Goal: Task Accomplishment & Management: Complete application form

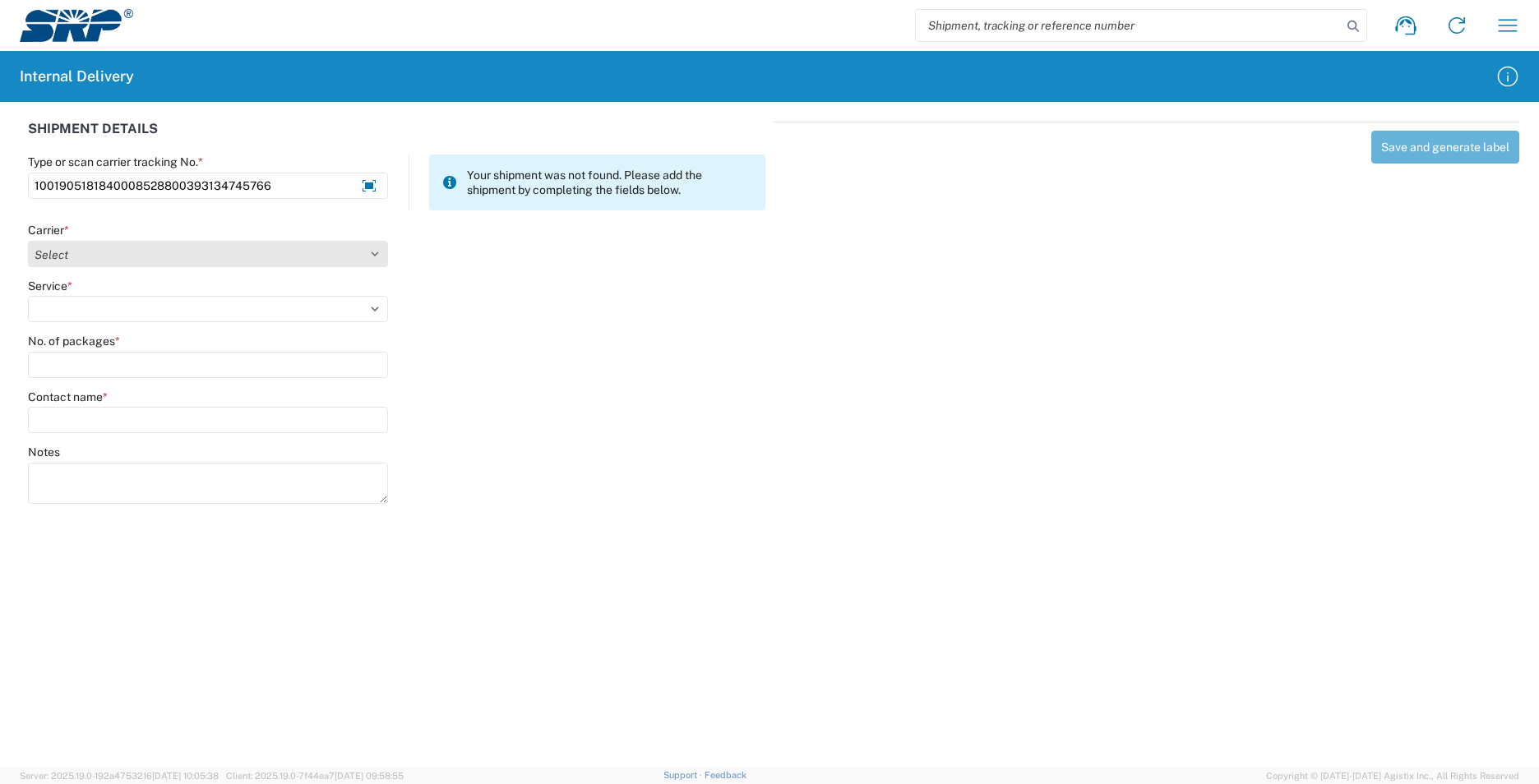
type input "1001905181840008528800393134745766"
click at [85, 257] on select "Select AcctPay Amazon Logistics ATI Trucking BC Dimerco Logistics Empire Southw…" at bounding box center [208, 253] width 360 height 26
select select "5"
click at [28, 241] on select "Select AcctPay Amazon Logistics ATI Trucking BC Dimerco Logistics Empire Southw…" at bounding box center [208, 253] width 360 height 26
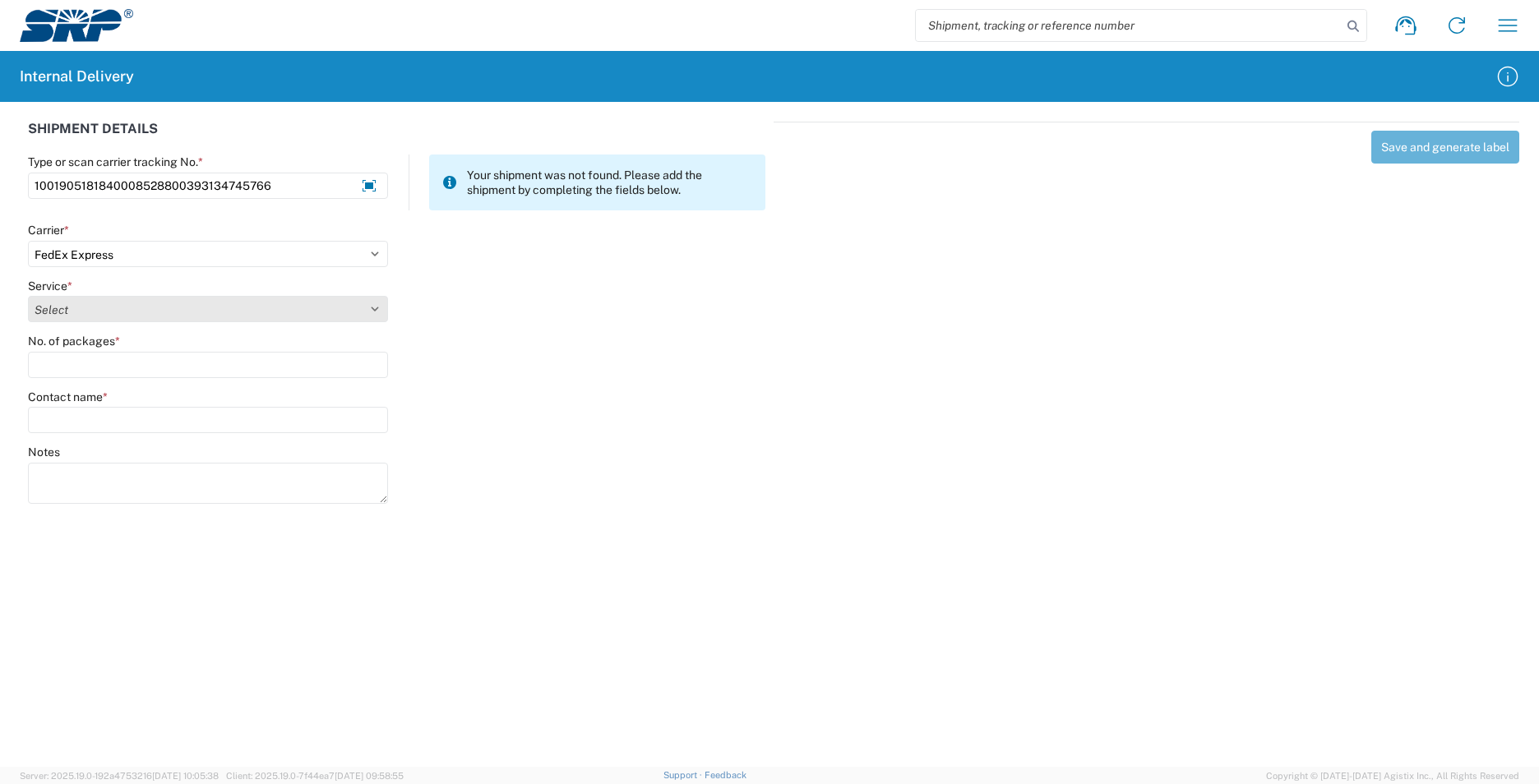
click at [81, 309] on select "Select 1Day Freight 2Day 2Day AM 2Day AM One Rate 2Day Freight 2Day One Rate 3 …" at bounding box center [208, 309] width 360 height 26
select select "7"
click at [98, 312] on select "Select 1Day Freight 2Day 2Day AM 2Day AM One Rate 2Day Freight 2Day One Rate 3 …" at bounding box center [208, 309] width 360 height 26
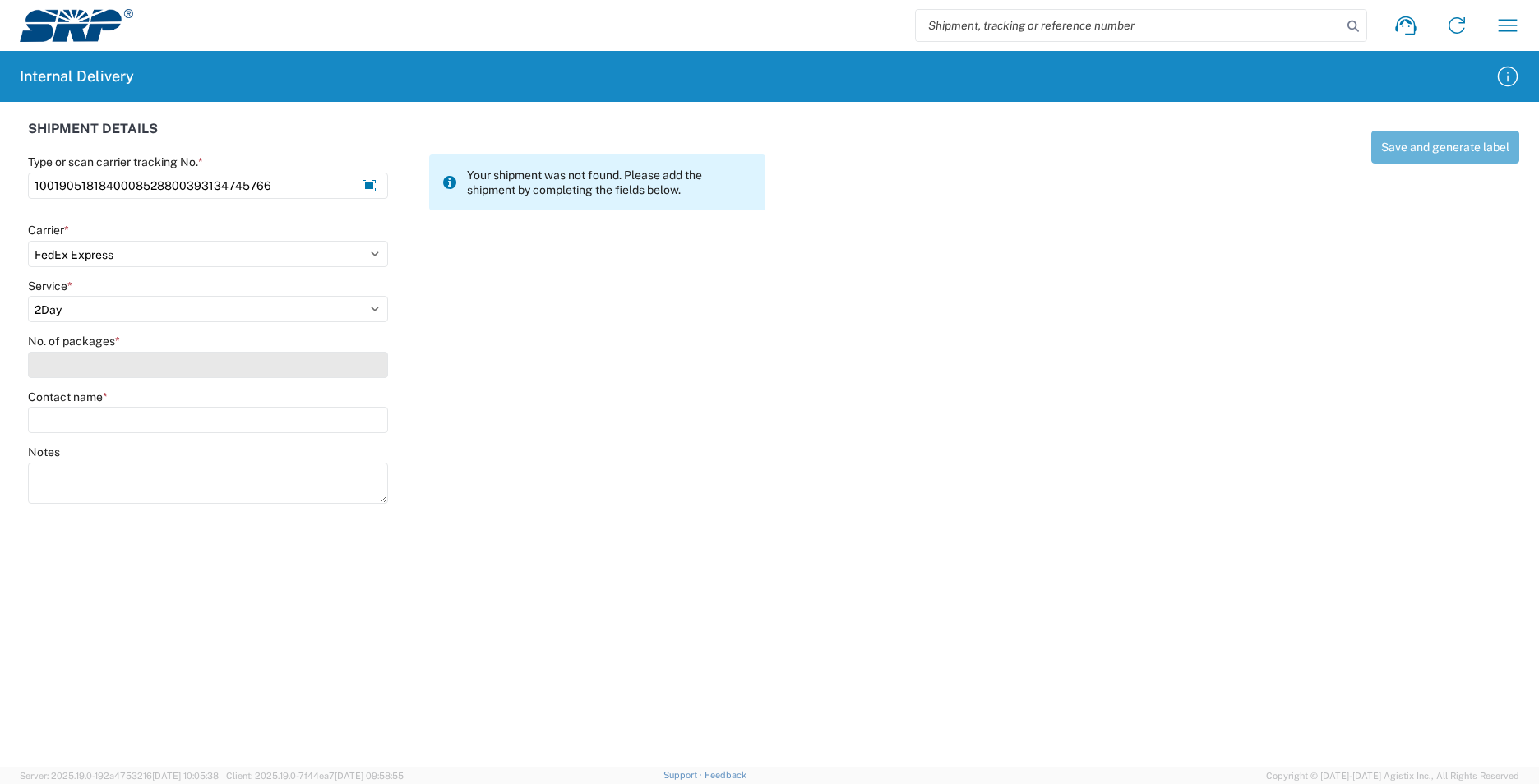
click at [90, 356] on input "No. of packages *" at bounding box center [208, 364] width 360 height 26
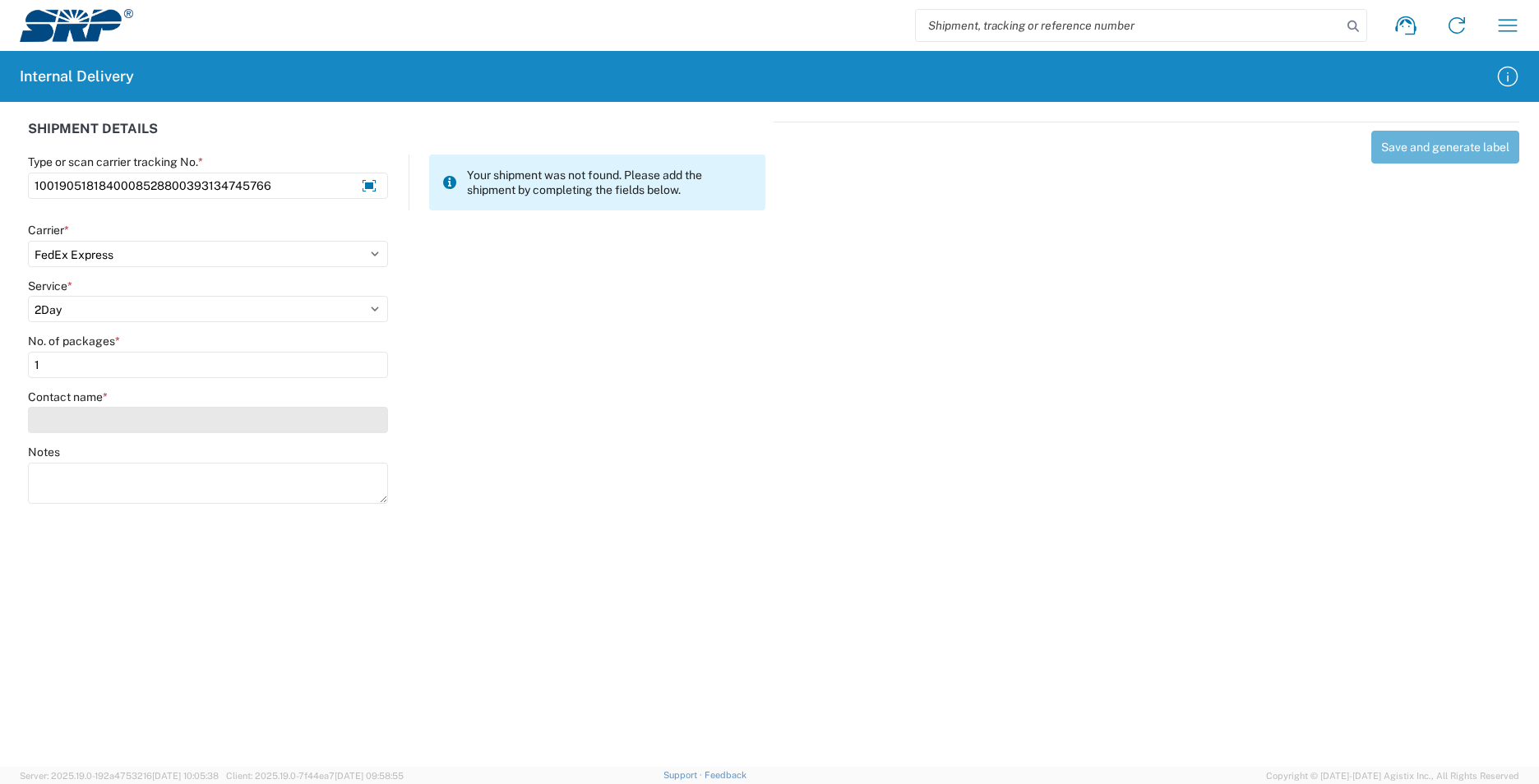
type input "1"
click at [82, 420] on input "Contact name *" at bounding box center [208, 420] width 360 height 26
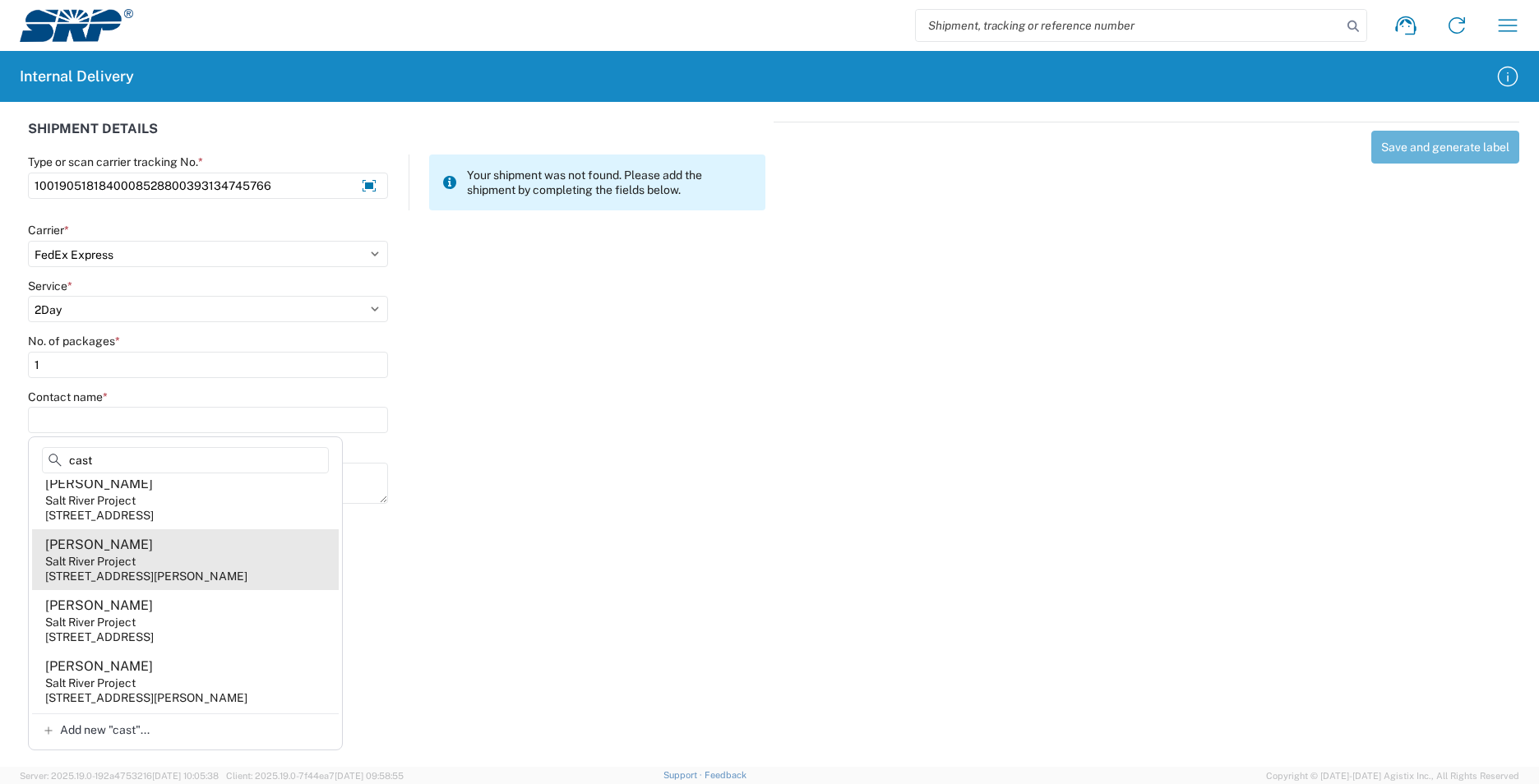
scroll to position [247, 0]
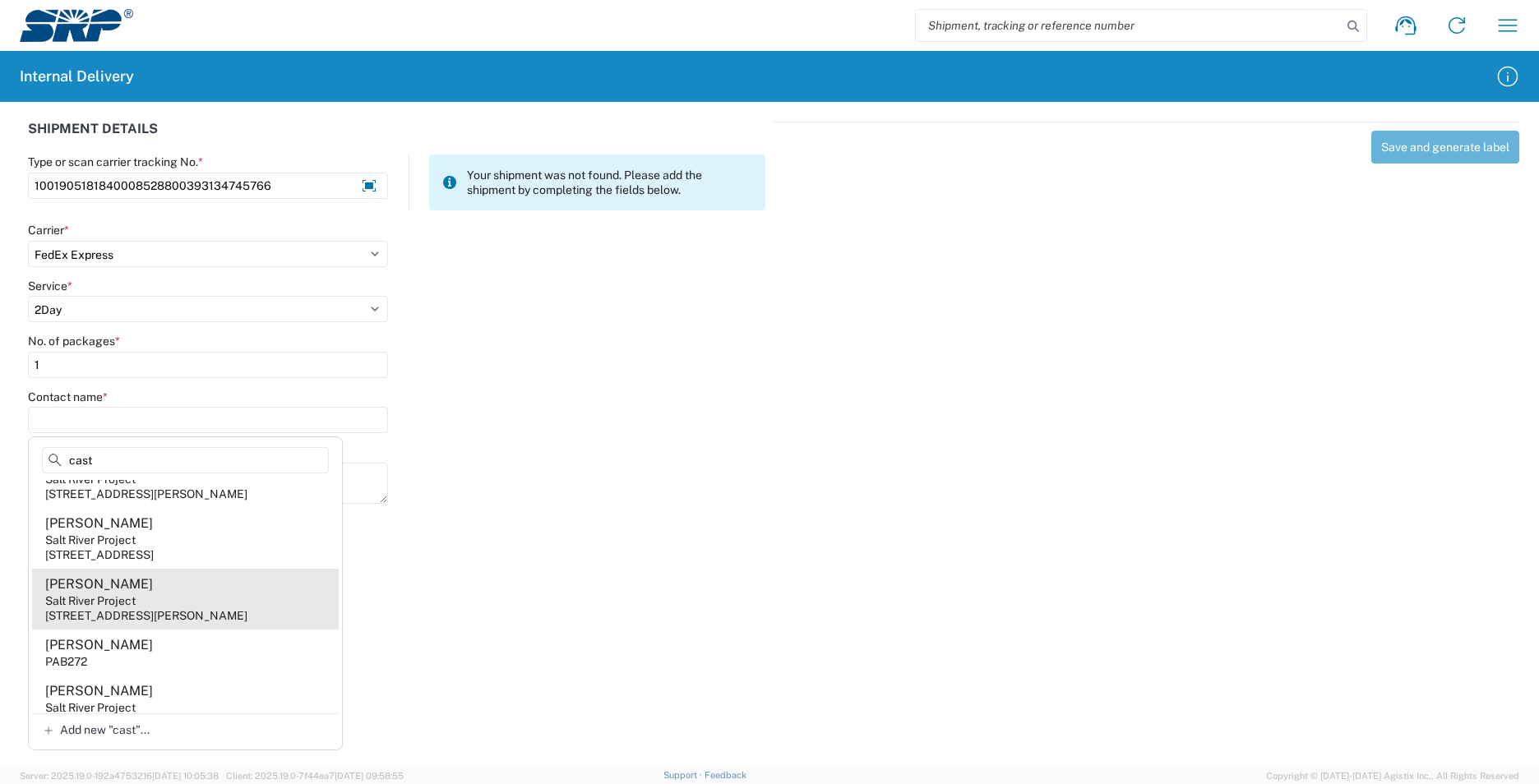
type input "cast"
click at [247, 624] on div "3160 S Alma School Rd, SSW301, Mesa, AZ, 85210, US" at bounding box center [146, 615] width 202 height 15
type input "Carlos Castillo"
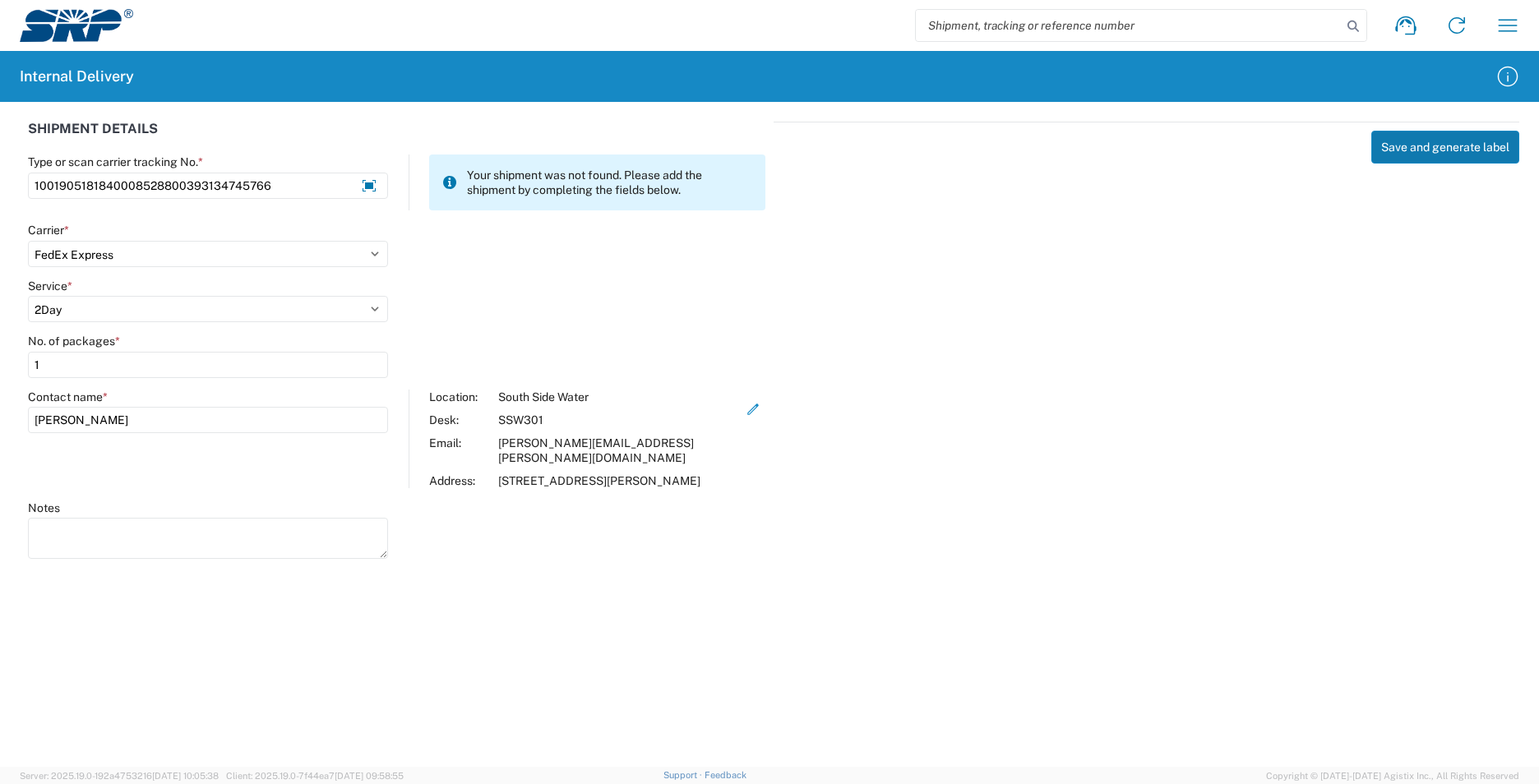
click at [1401, 155] on button "Save and generate label" at bounding box center [1445, 147] width 148 height 33
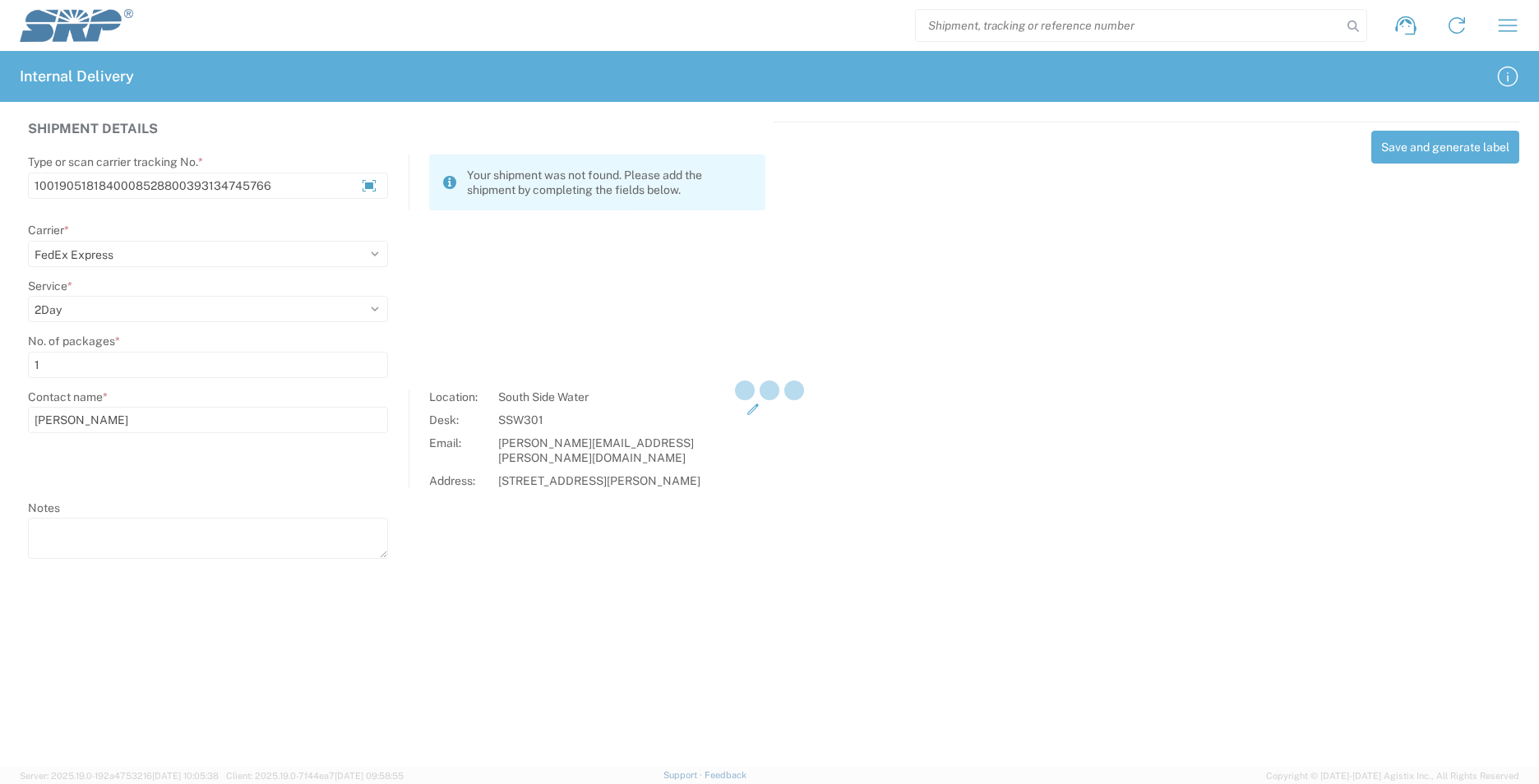
select select
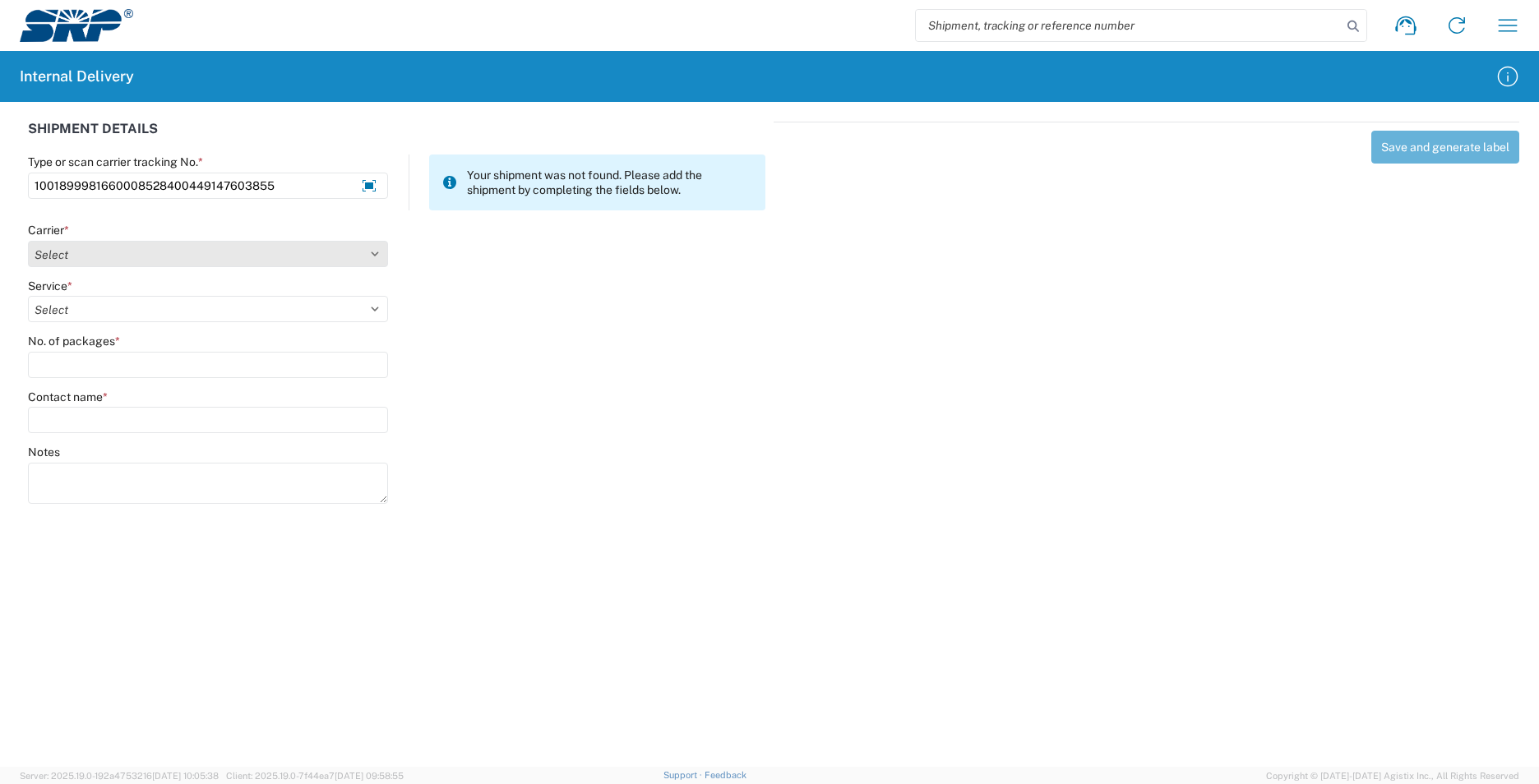
type input "1001899981660008528400449147603855"
click at [112, 247] on select "Select AcctPay Amazon Logistics ATI Trucking BC Dimerco Logistics Empire Southw…" at bounding box center [208, 253] width 360 height 26
select select "5"
click at [28, 241] on select "Select AcctPay Amazon Logistics ATI Trucking BC Dimerco Logistics Empire Southw…" at bounding box center [208, 253] width 360 height 26
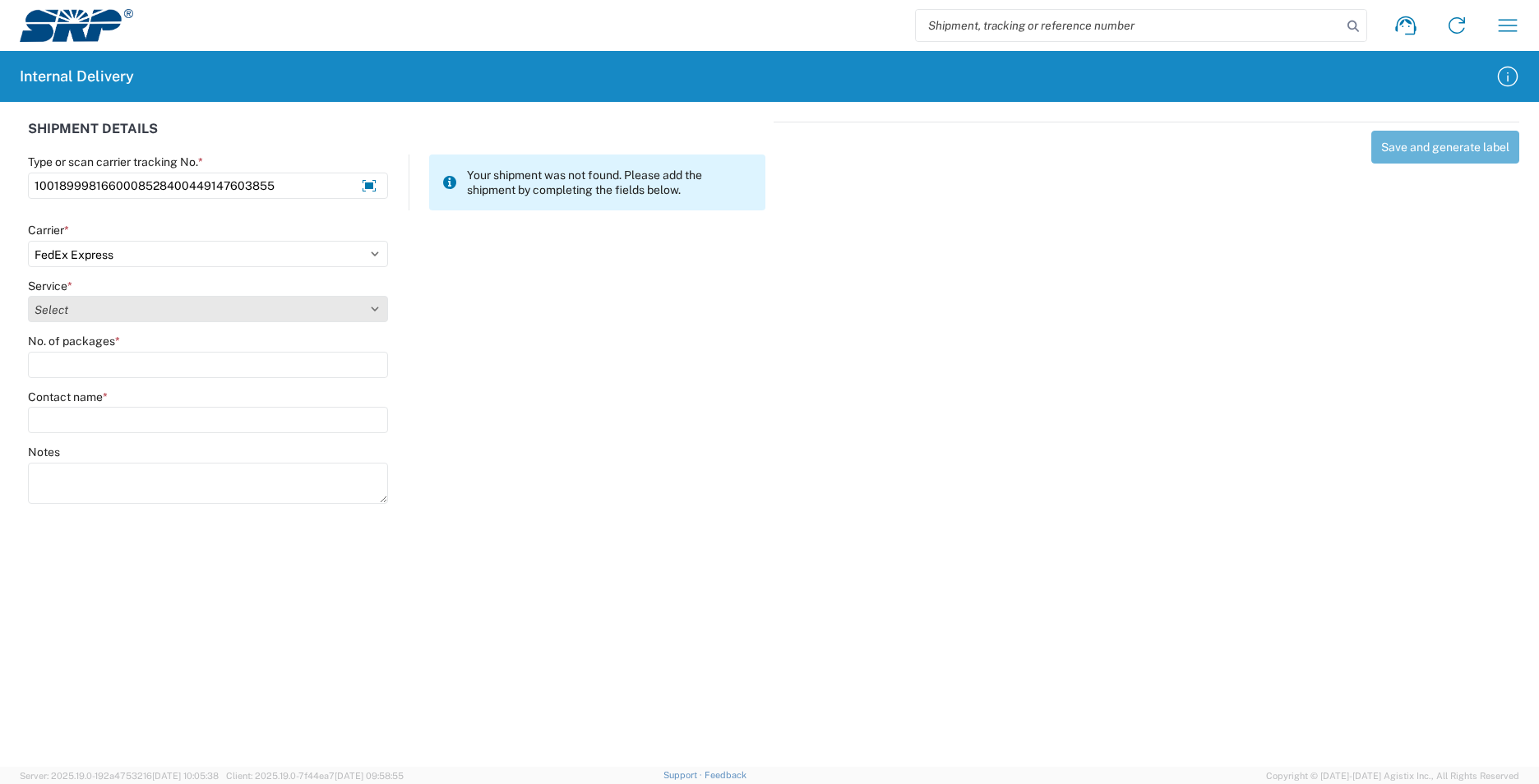
click at [78, 311] on select "Select 1Day Freight 2Day 2Day AM 2Day AM One Rate 2Day Freight 2Day One Rate 3 …" at bounding box center [208, 309] width 360 height 26
select select "8"
click at [121, 309] on select "Select 1Day Freight 2Day 2Day AM 2Day AM One Rate 2Day Freight 2Day One Rate 3 …" at bounding box center [208, 309] width 360 height 26
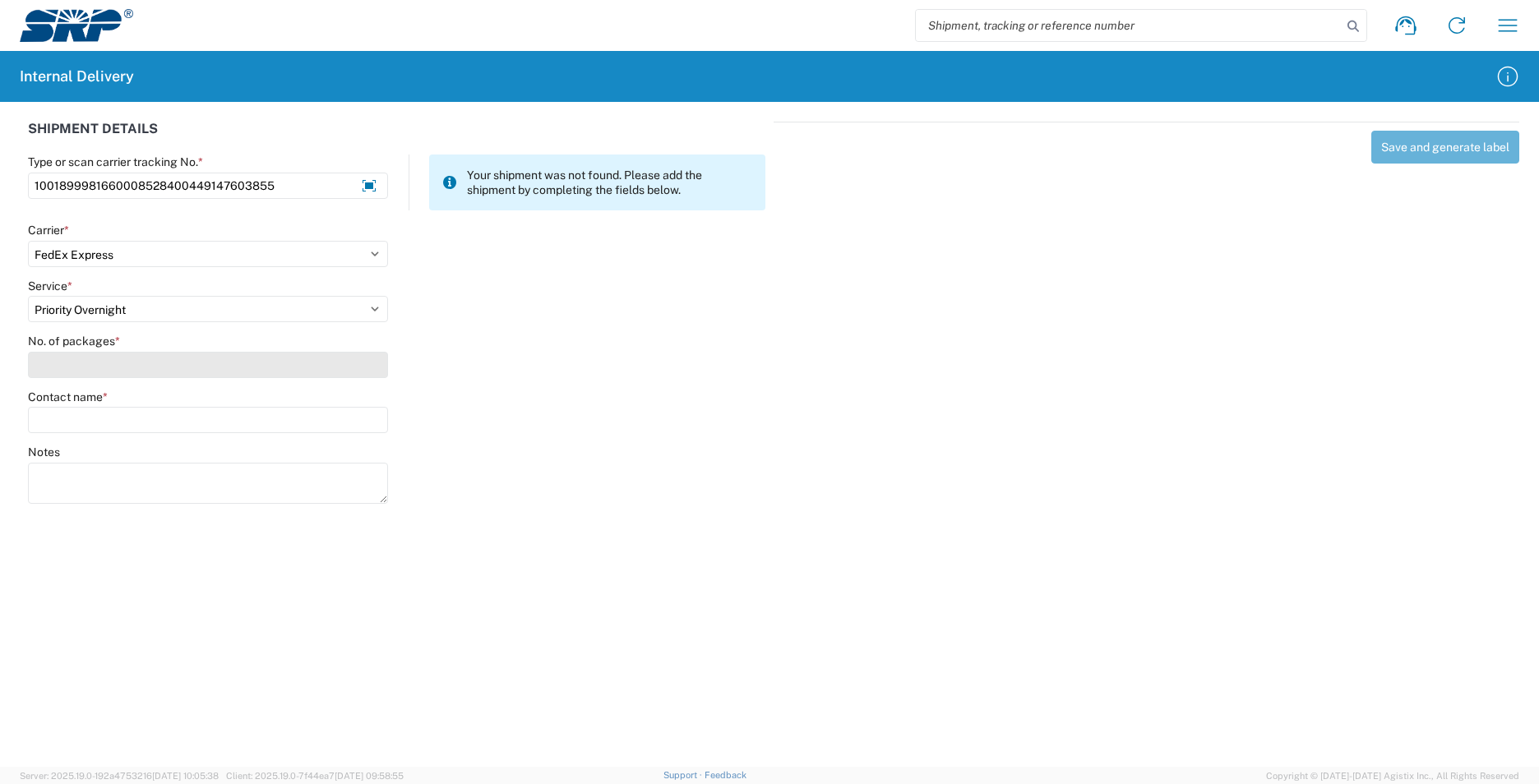
click at [89, 374] on input "No. of packages *" at bounding box center [208, 364] width 360 height 26
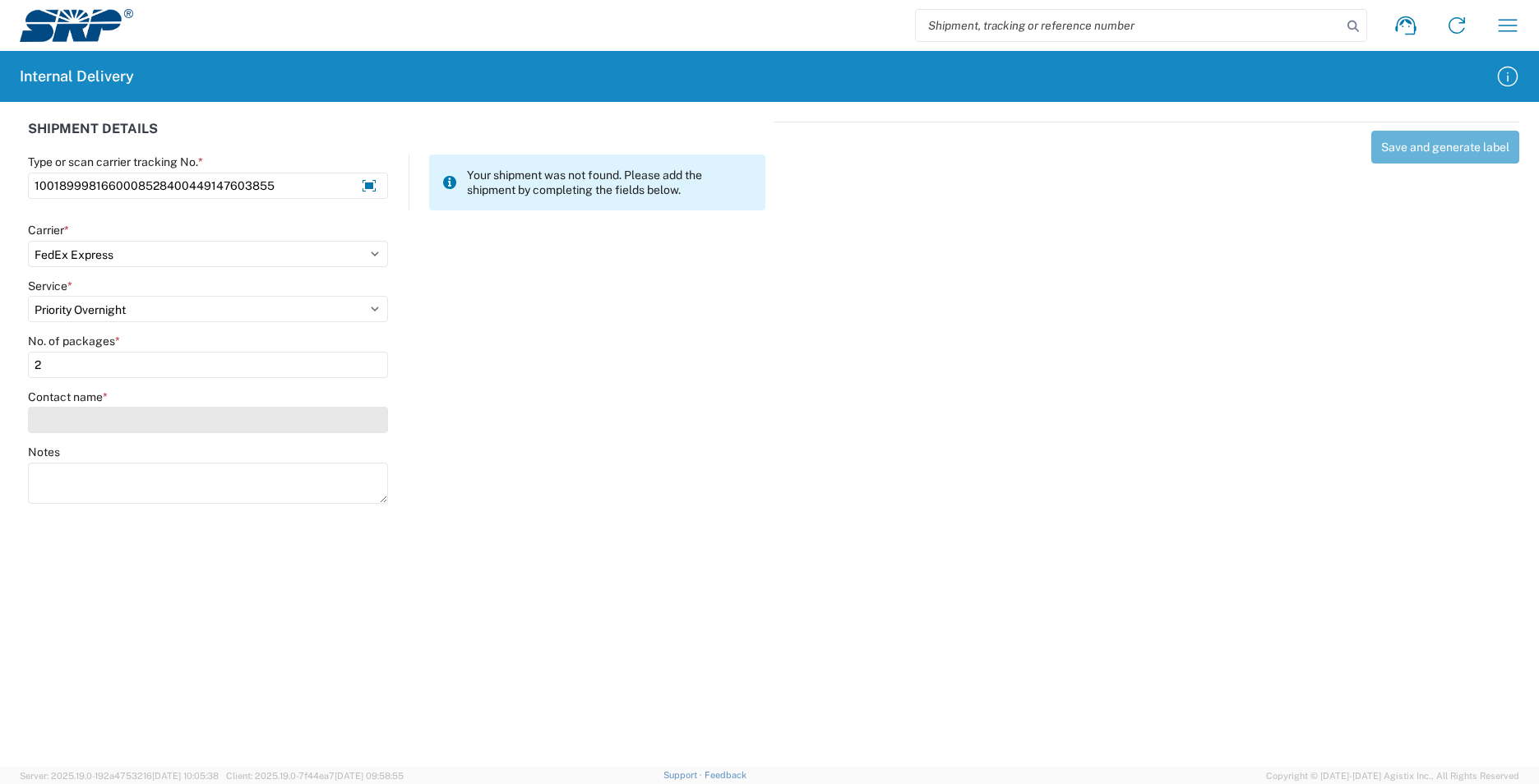
type input "2"
click at [82, 412] on input "Contact name *" at bounding box center [208, 420] width 360 height 26
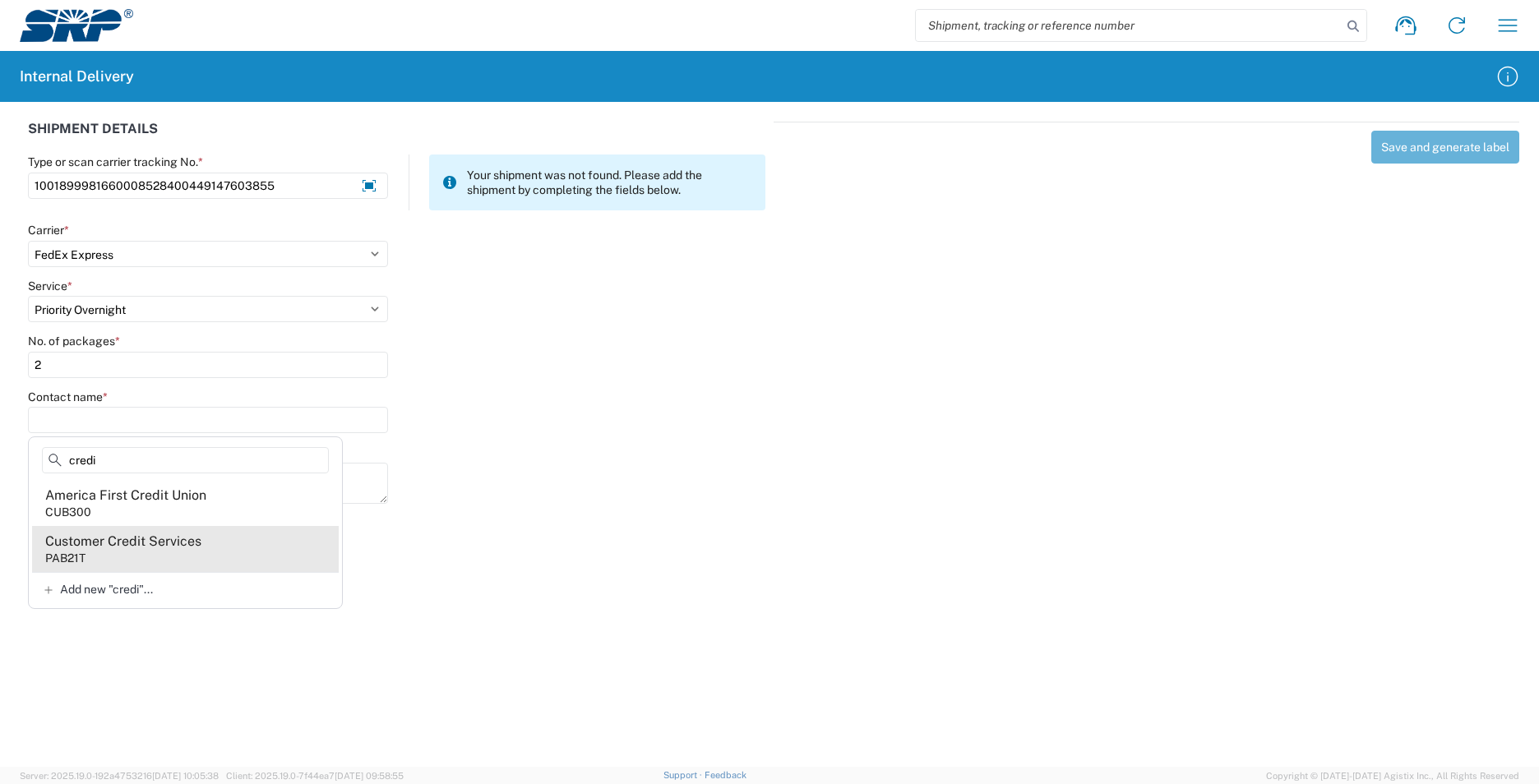
type input "credi"
click at [237, 549] on agx-address-suggestion-item "Customer Credit Services PAB21T" at bounding box center [185, 549] width 306 height 46
type input "Customer Credit Services"
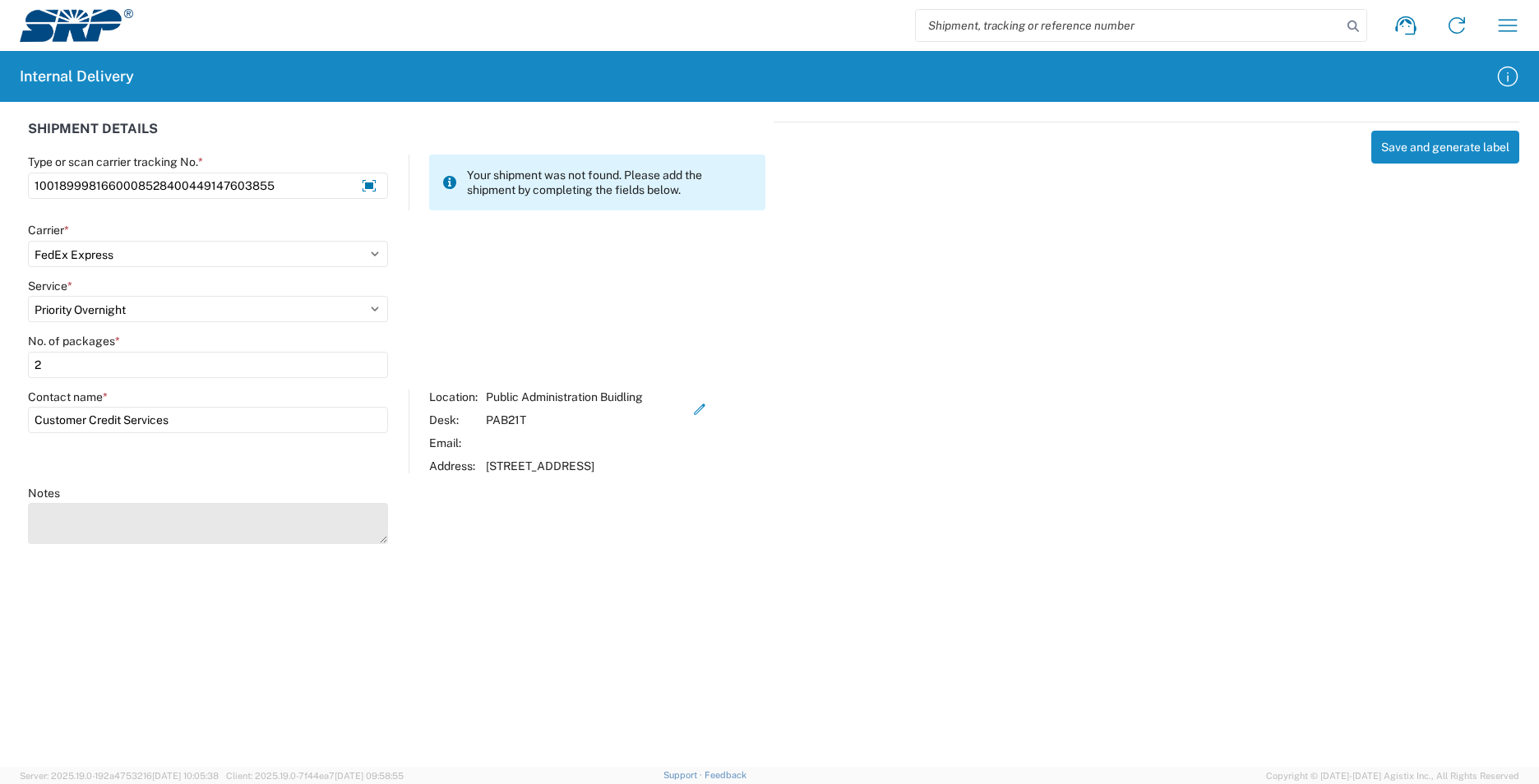
drag, startPoint x: 117, startPoint y: 516, endPoint x: 135, endPoint y: 511, distance: 18.7
click at [124, 515] on textarea "Notes" at bounding box center [208, 524] width 360 height 41
type textarea "1Z6526840194539336"
click at [1433, 153] on button "Save and generate label" at bounding box center [1445, 147] width 148 height 33
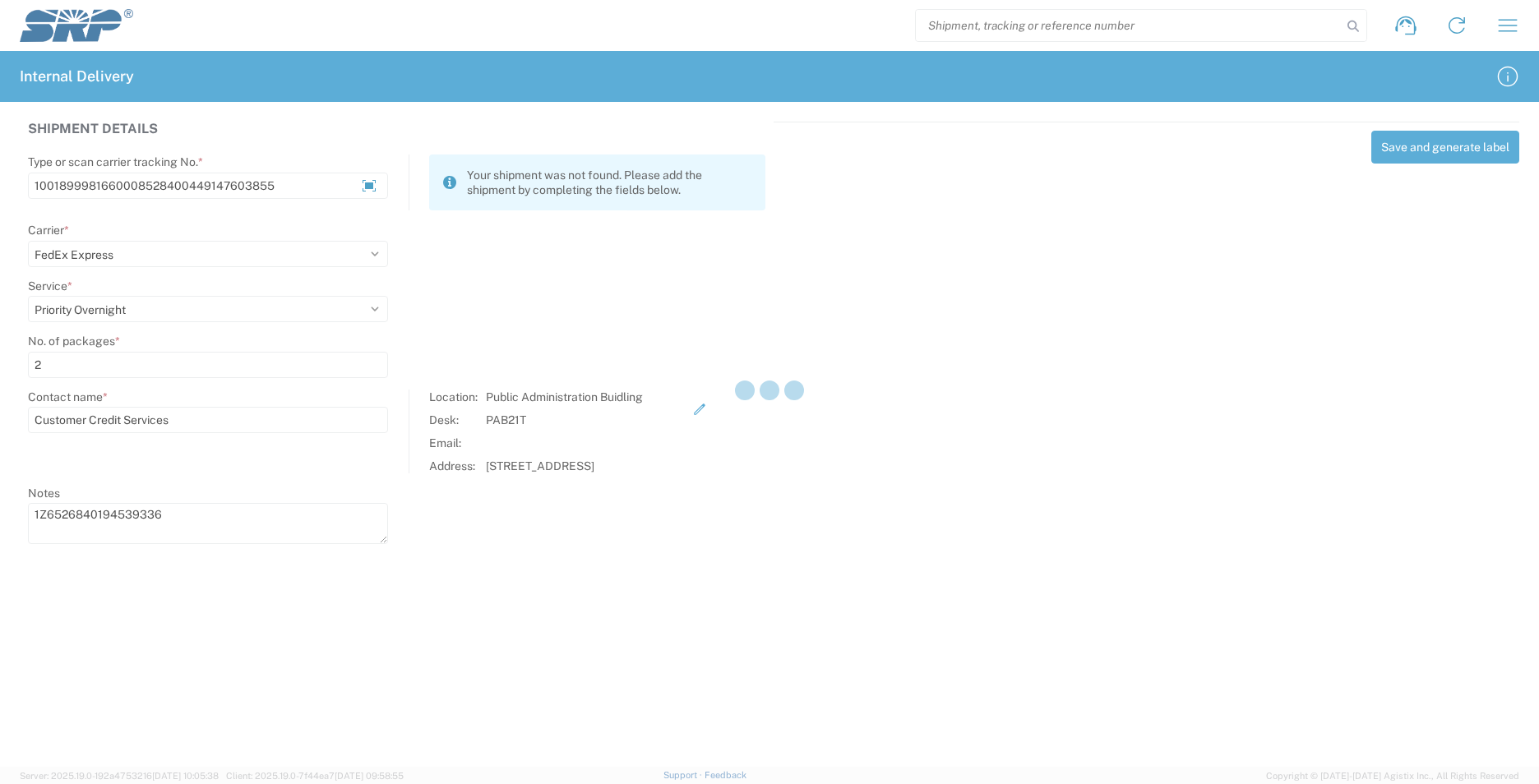
select select
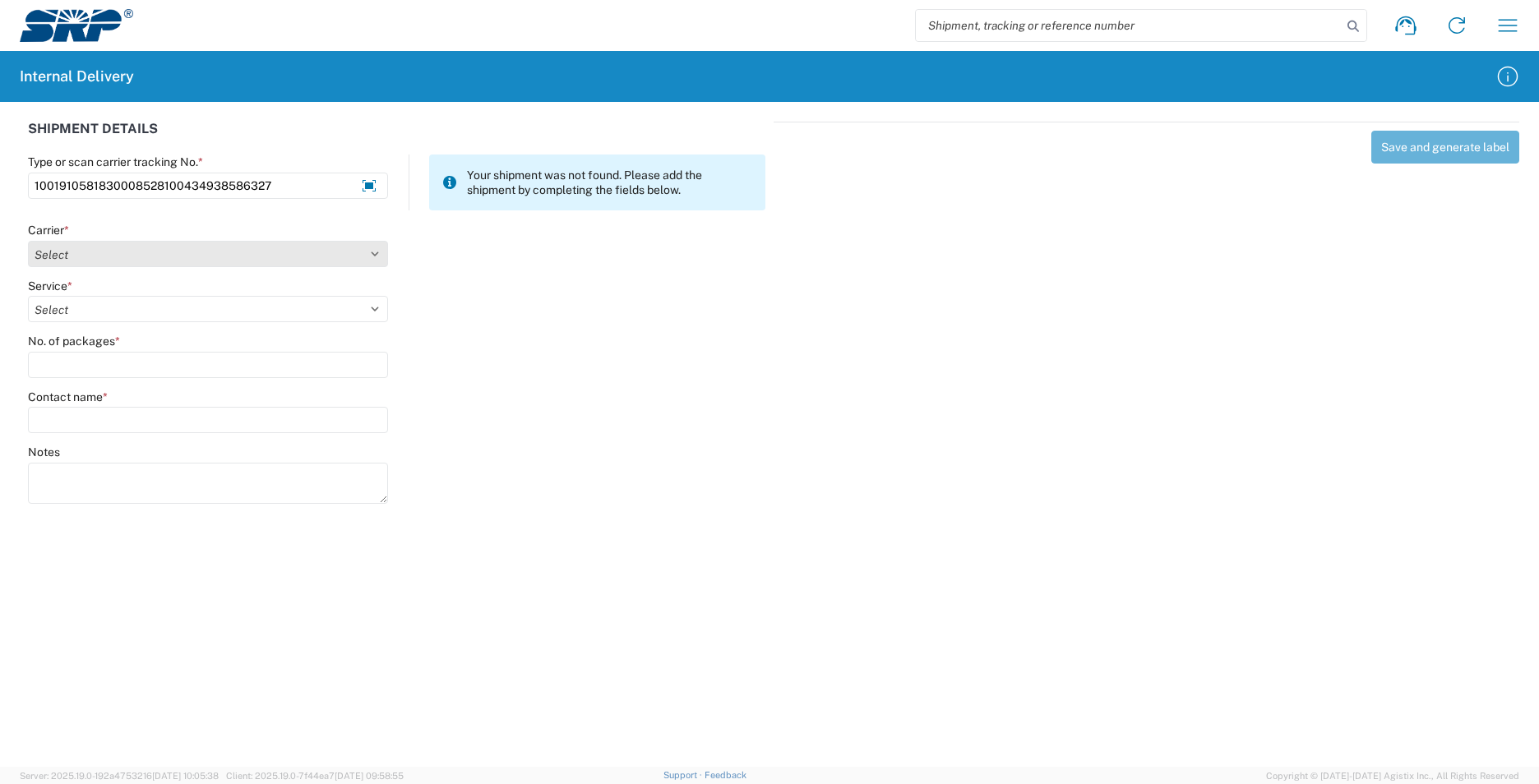
type input "1001910581830008528100434938586327"
click at [69, 247] on select "Select AcctPay Amazon Logistics ATI Trucking BC Dimerco Logistics Empire Southw…" at bounding box center [208, 253] width 360 height 26
select select "5"
click at [28, 241] on select "Select AcctPay Amazon Logistics ATI Trucking BC Dimerco Logistics Empire Southw…" at bounding box center [208, 253] width 360 height 26
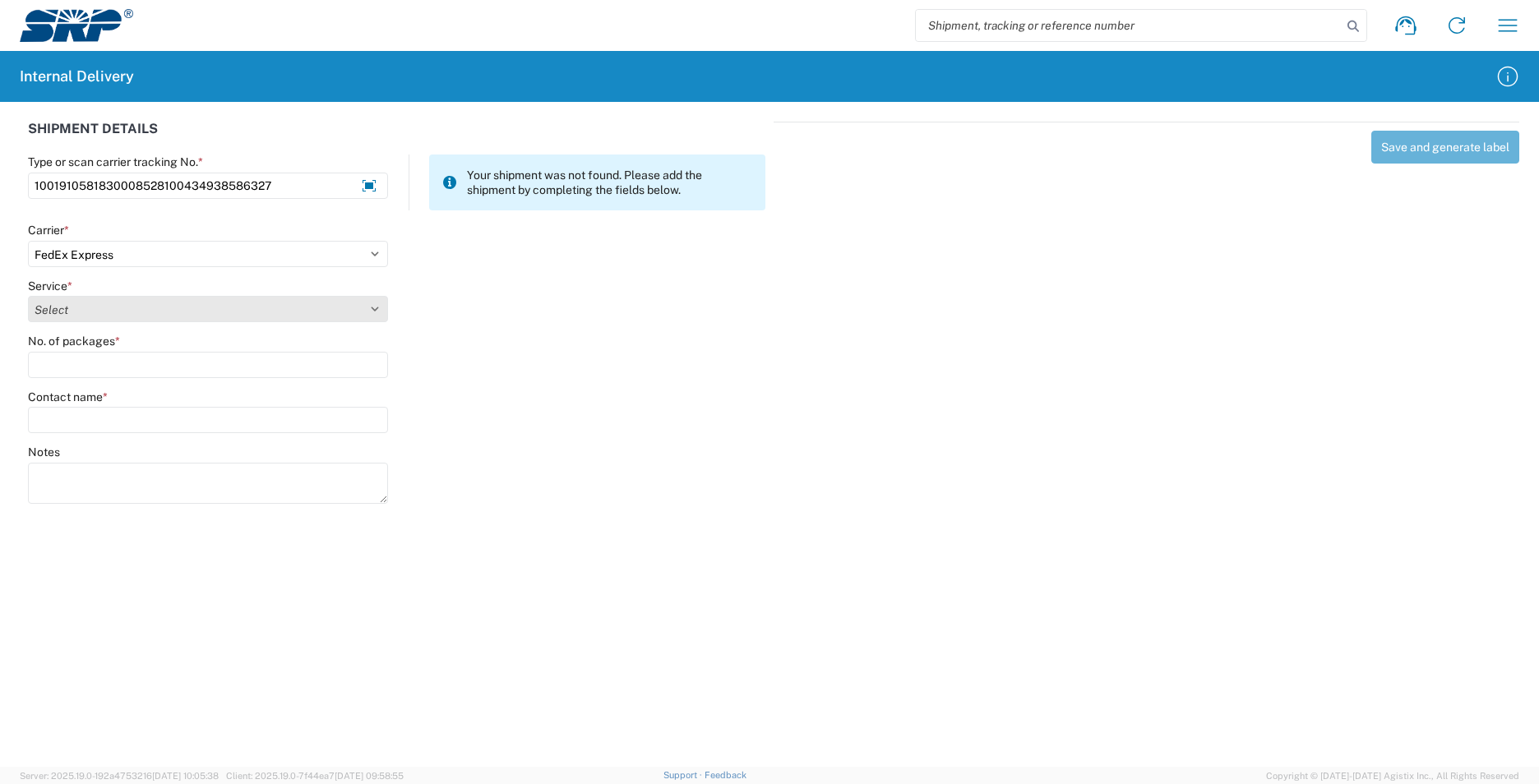
click at [62, 315] on select "Select 1Day Freight 2Day 2Day AM 2Day AM One Rate 2Day Freight 2Day One Rate 3 …" at bounding box center [208, 309] width 360 height 26
select select "10"
click at [55, 305] on select "Select 1Day Freight 2Day 2Day AM 2Day AM One Rate 2Day Freight 2Day One Rate 3 …" at bounding box center [208, 309] width 360 height 26
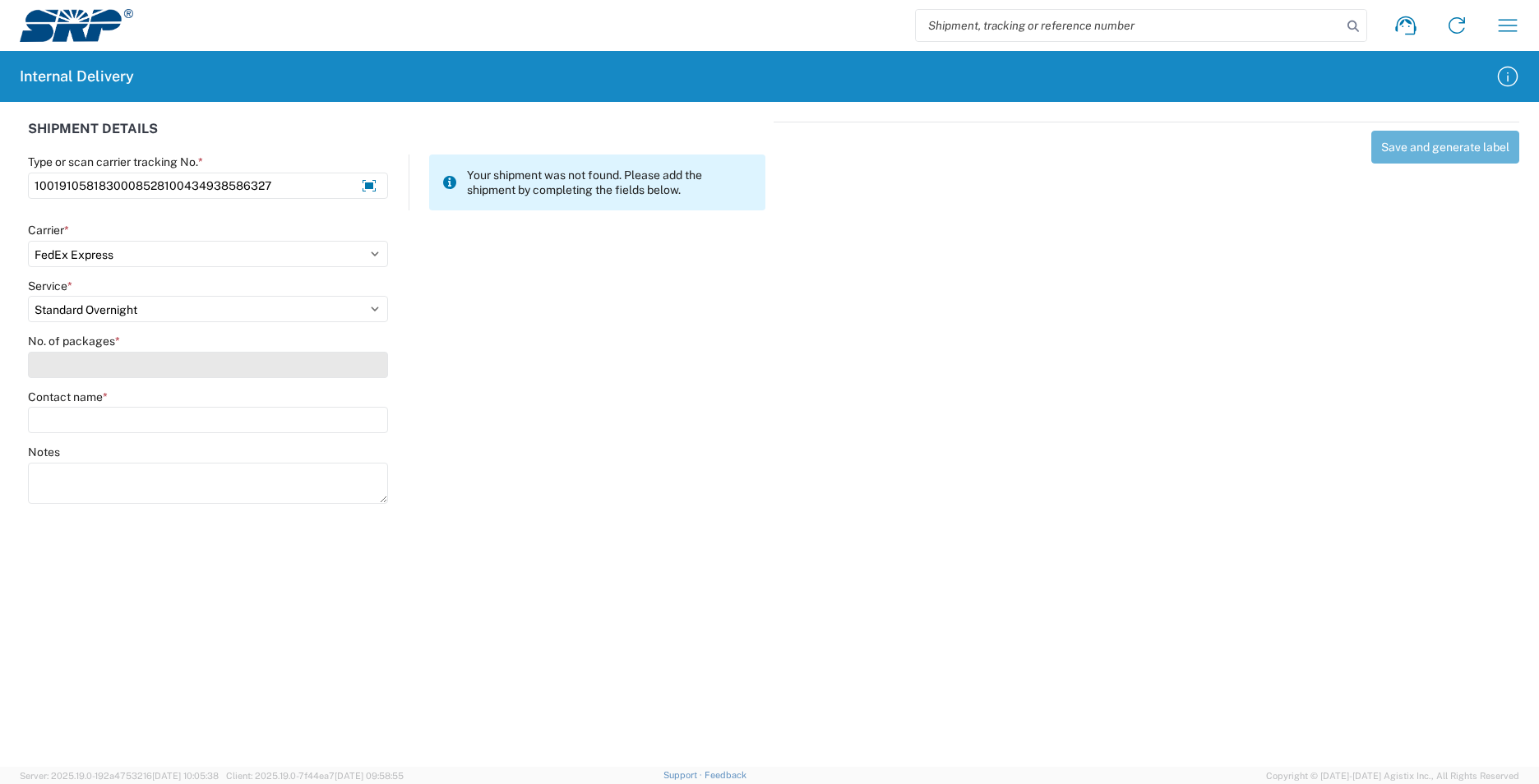
click at [75, 366] on input "No. of packages *" at bounding box center [208, 364] width 360 height 26
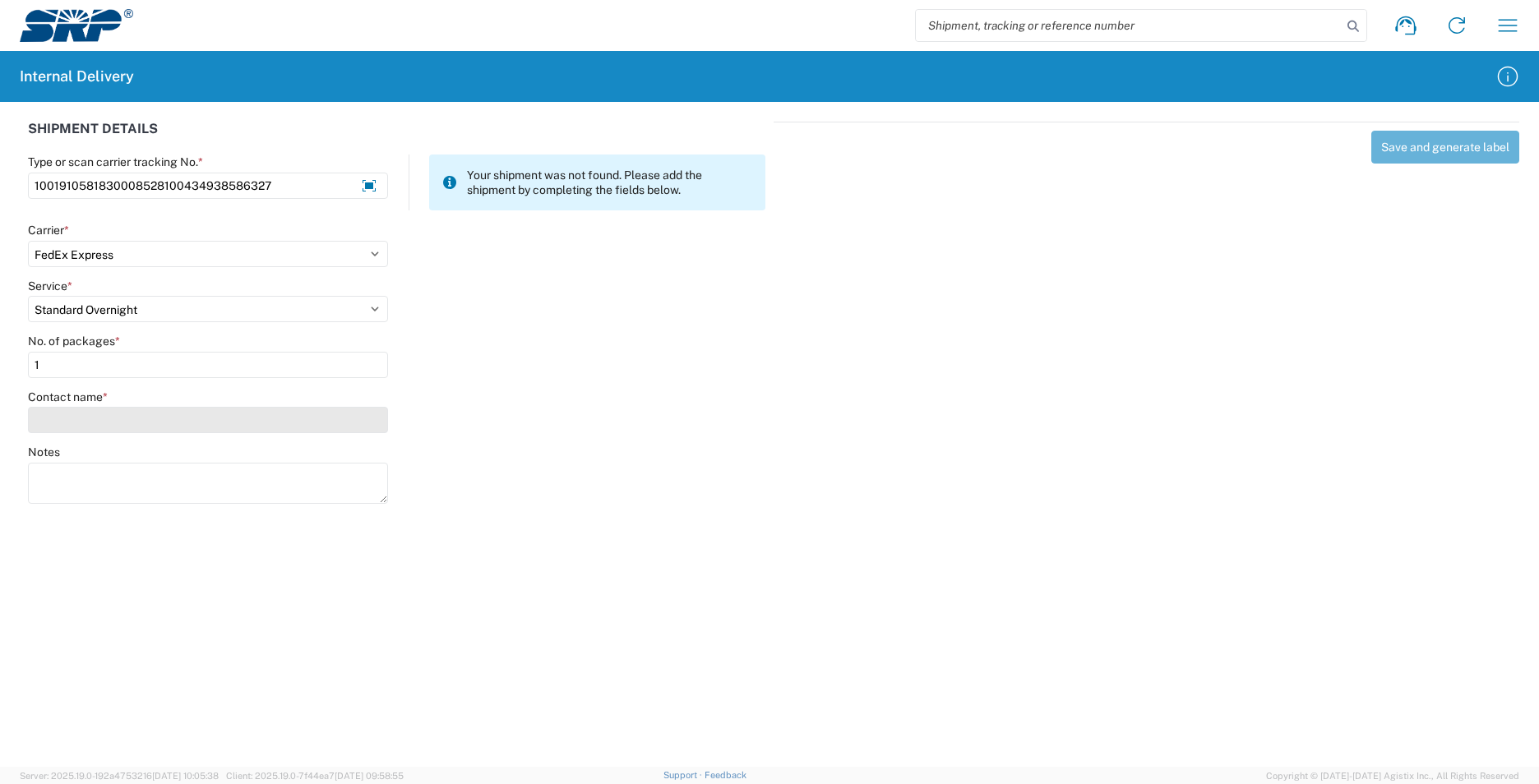
type input "1"
click at [84, 421] on input "Contact name *" at bounding box center [208, 420] width 360 height 26
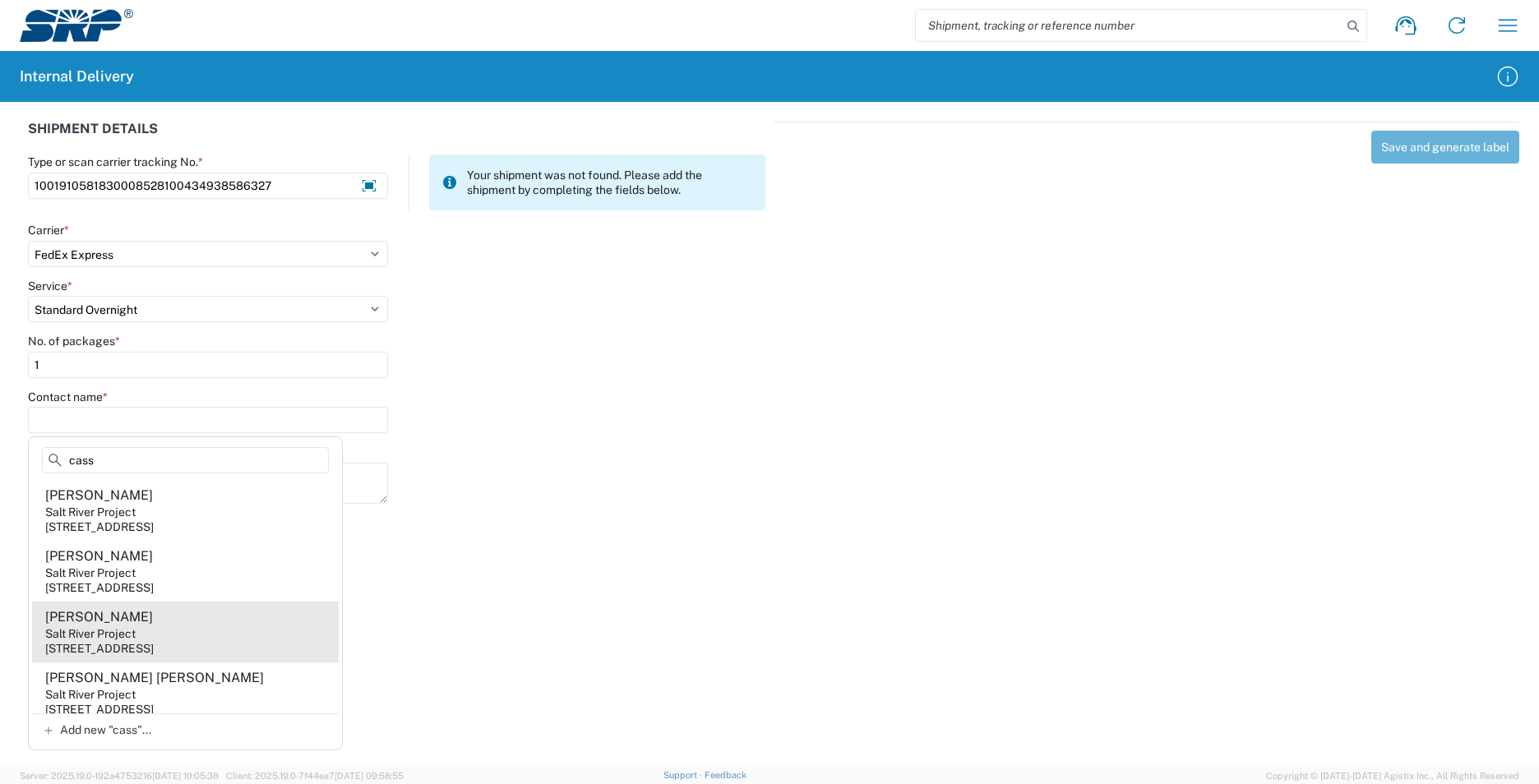
type input "cass"
click at [220, 609] on agx-address-suggestion-item "Jim Casselbury Salt River Project 1500 N Mill Ave, PAB25T, Tempe, AZ, 85281, US" at bounding box center [185, 631] width 306 height 61
type input "Jim Casselbury"
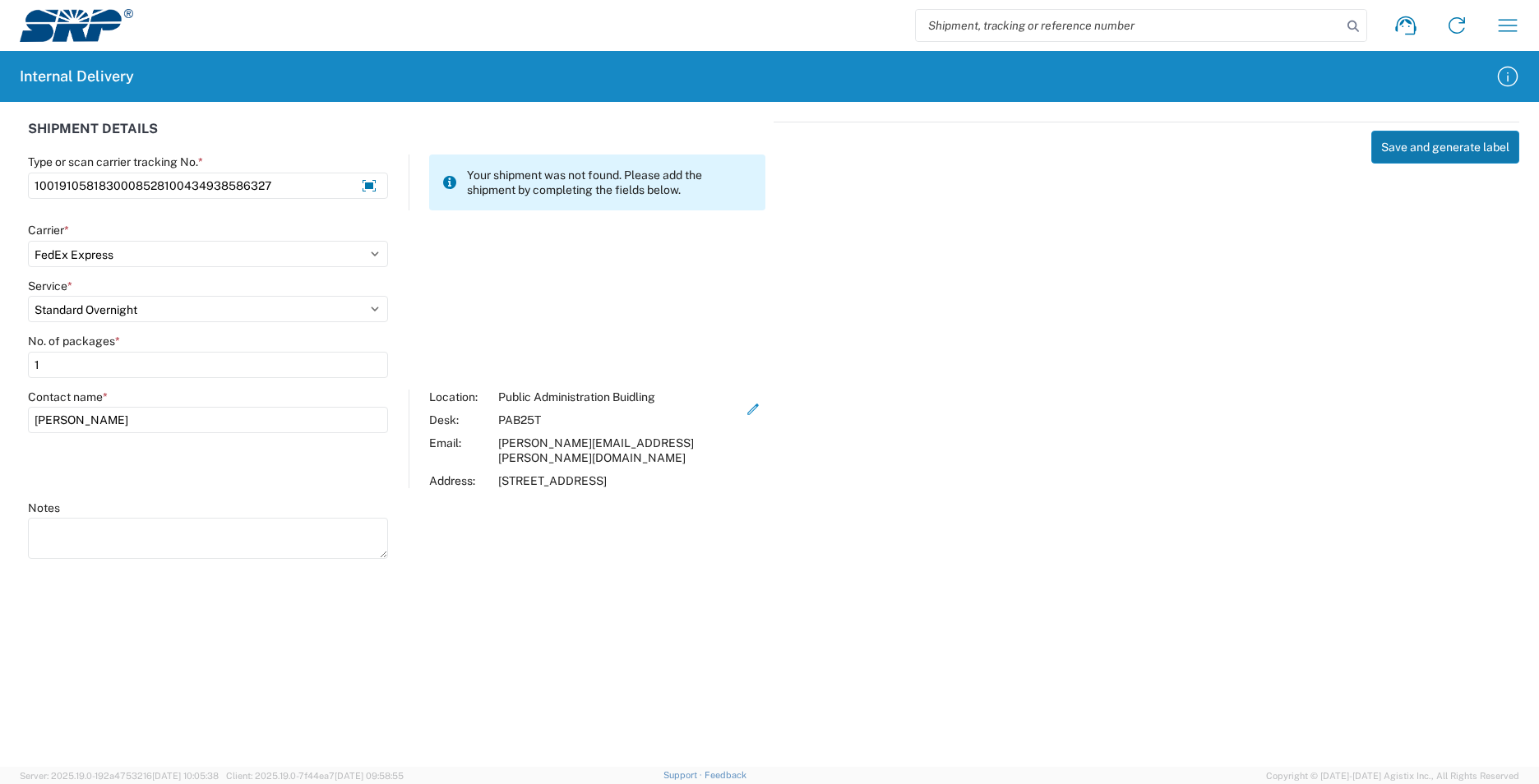
click at [1395, 152] on button "Save and generate label" at bounding box center [1445, 147] width 148 height 33
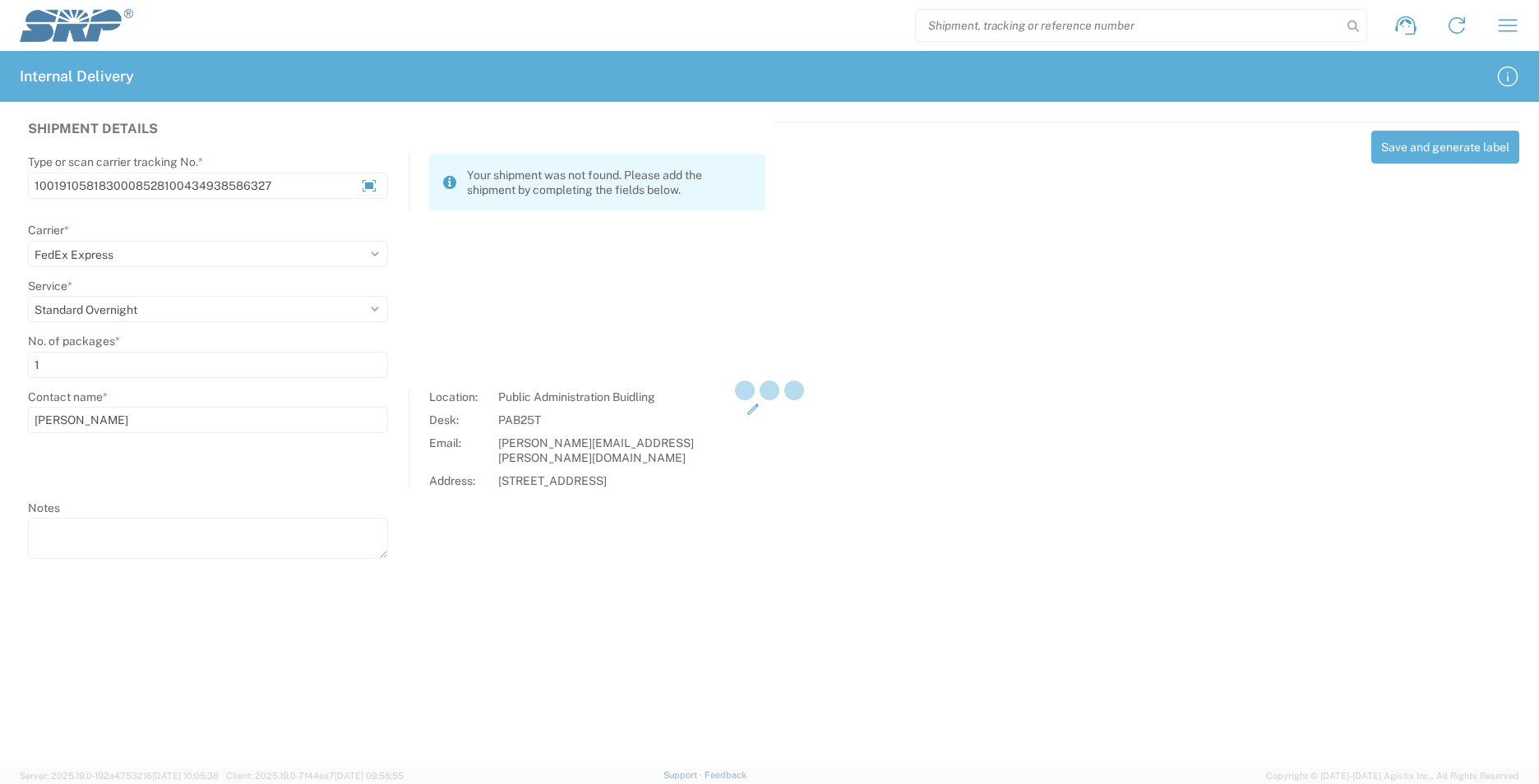
select select
